Goal: Task Accomplishment & Management: Use online tool/utility

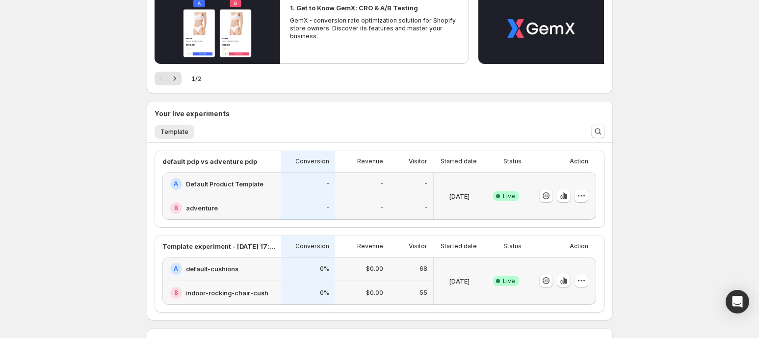
scroll to position [184, 0]
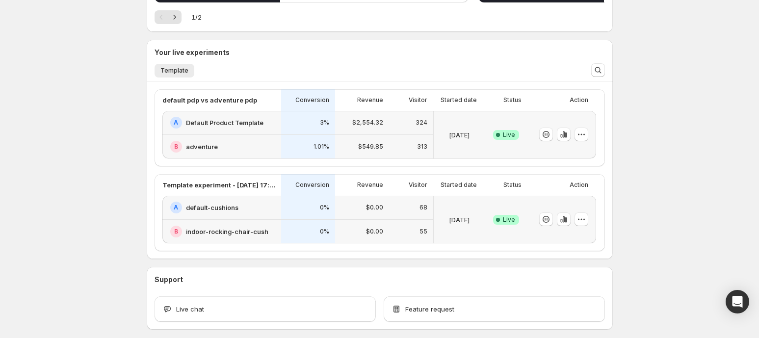
click at [275, 123] on div "A Default Product Template" at bounding box center [222, 123] width 105 height 12
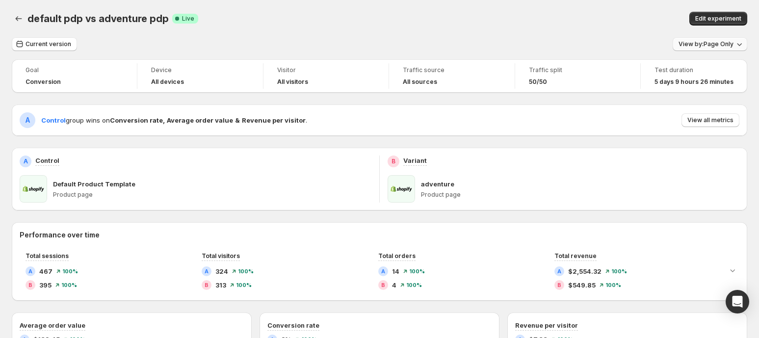
click at [707, 41] on span "View by: Page Only" at bounding box center [705, 44] width 55 height 8
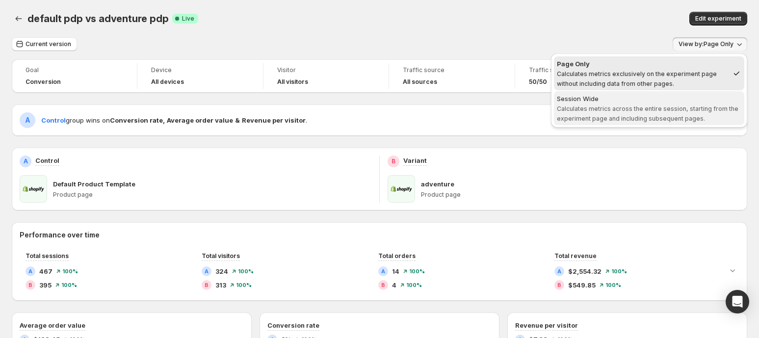
click at [625, 108] on span "Calculates metrics across the entire session, starting from the experiment page…" at bounding box center [647, 113] width 181 height 17
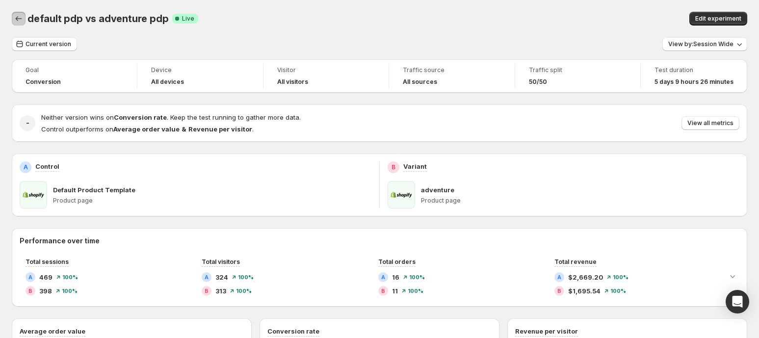
click at [20, 21] on icon "Back" at bounding box center [19, 19] width 10 height 10
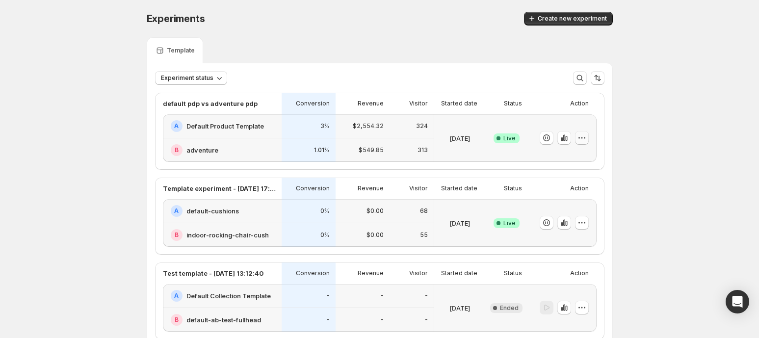
click at [586, 133] on icon "button" at bounding box center [582, 138] width 10 height 10
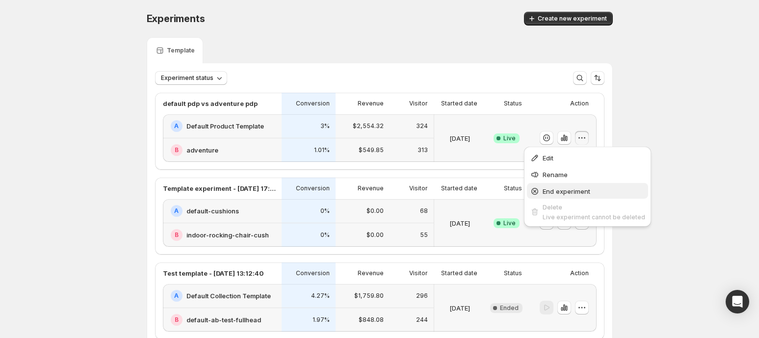
click at [575, 190] on span "End experiment" at bounding box center [567, 191] width 48 height 8
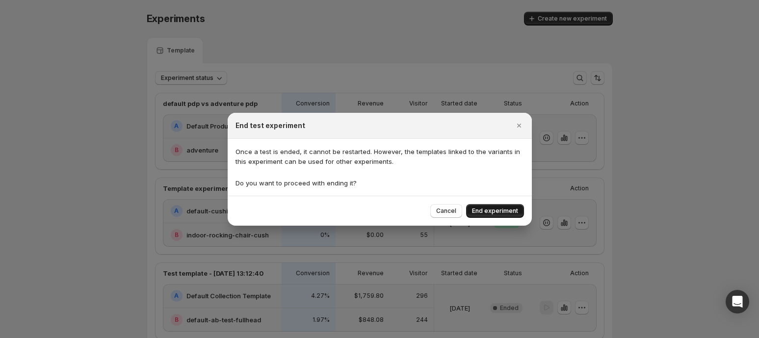
click at [496, 209] on span "End experiment" at bounding box center [495, 211] width 46 height 8
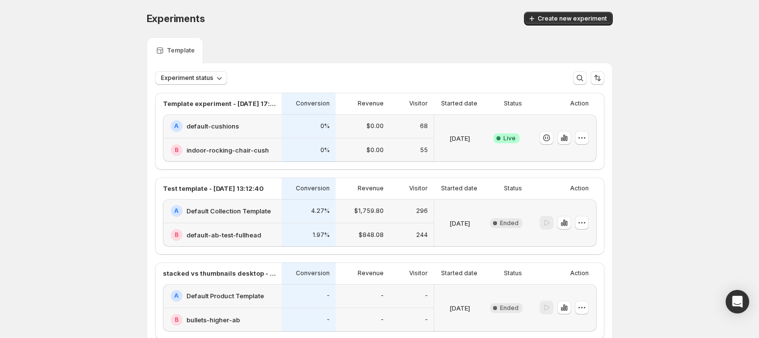
click at [273, 130] on div "A default-cushions" at bounding box center [223, 126] width 105 height 12
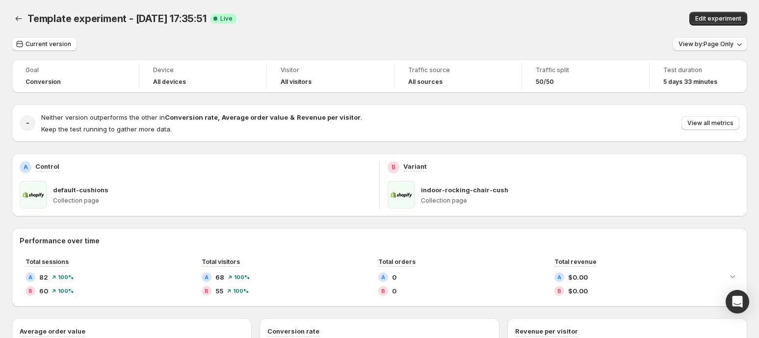
click at [719, 47] on span "View by: Page Only" at bounding box center [705, 44] width 55 height 8
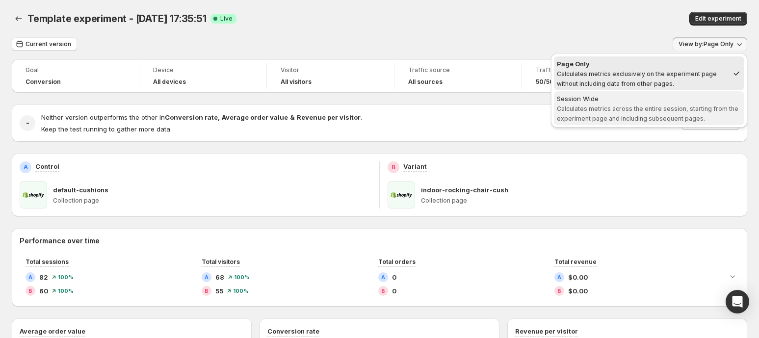
click at [663, 104] on span "Session Wide Calculates metrics across the entire session, starting from the ex…" at bounding box center [649, 108] width 184 height 28
